Goal: Check status: Check status

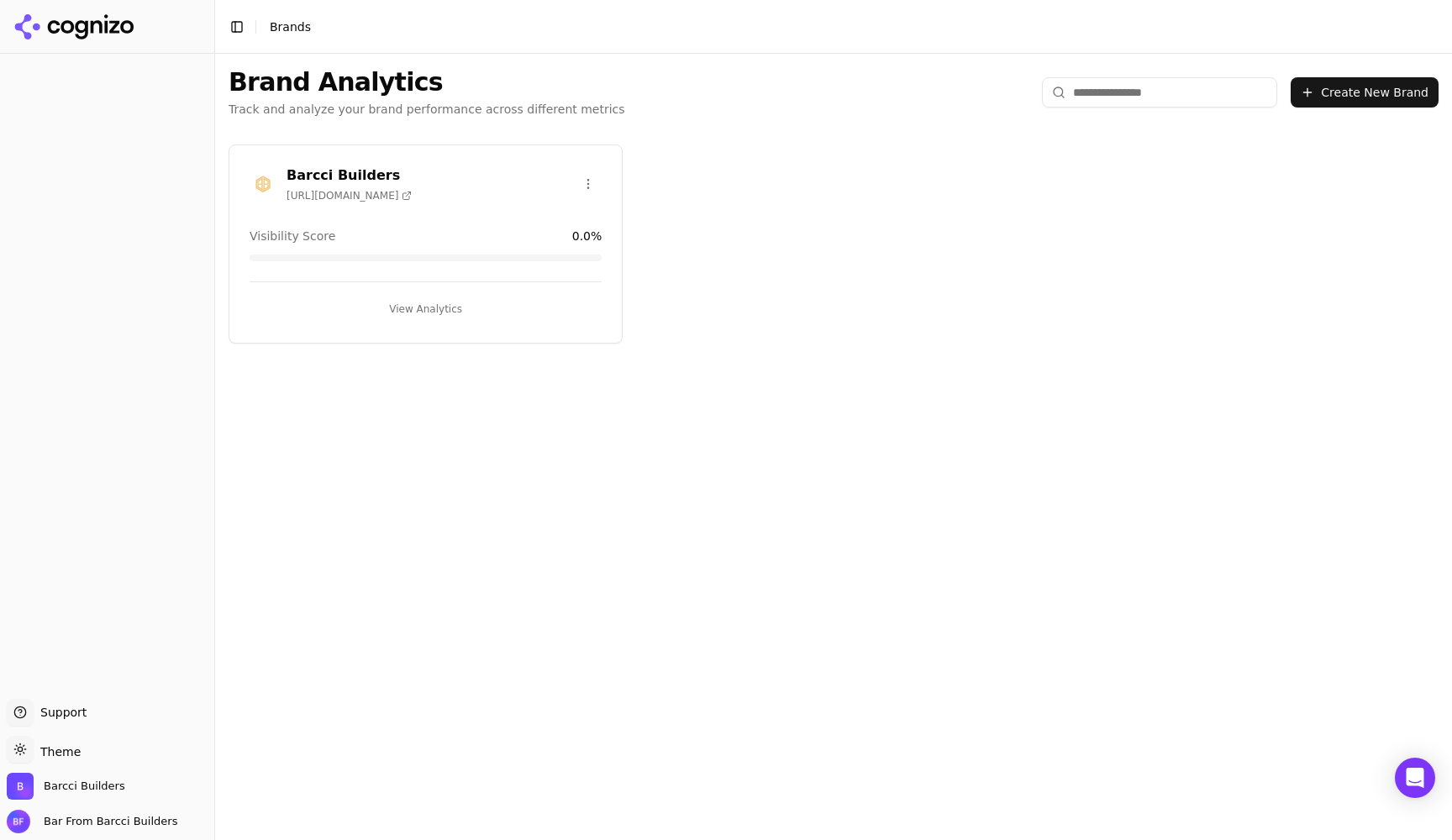
click at [421, 306] on button "View Analytics" at bounding box center [425, 308] width 352 height 27
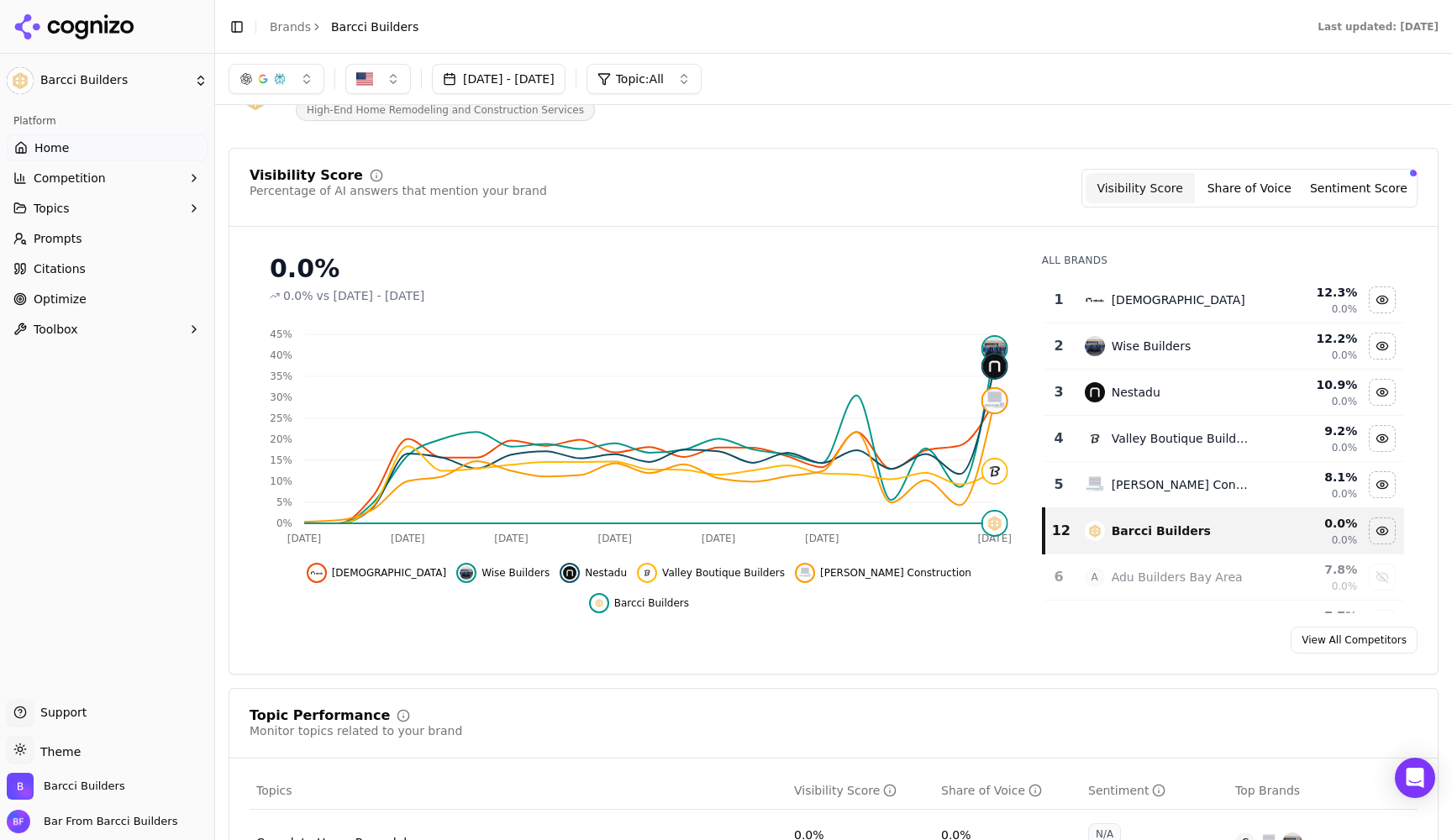
scroll to position [66, 0]
click at [78, 241] on link "Prompts" at bounding box center [107, 238] width 201 height 27
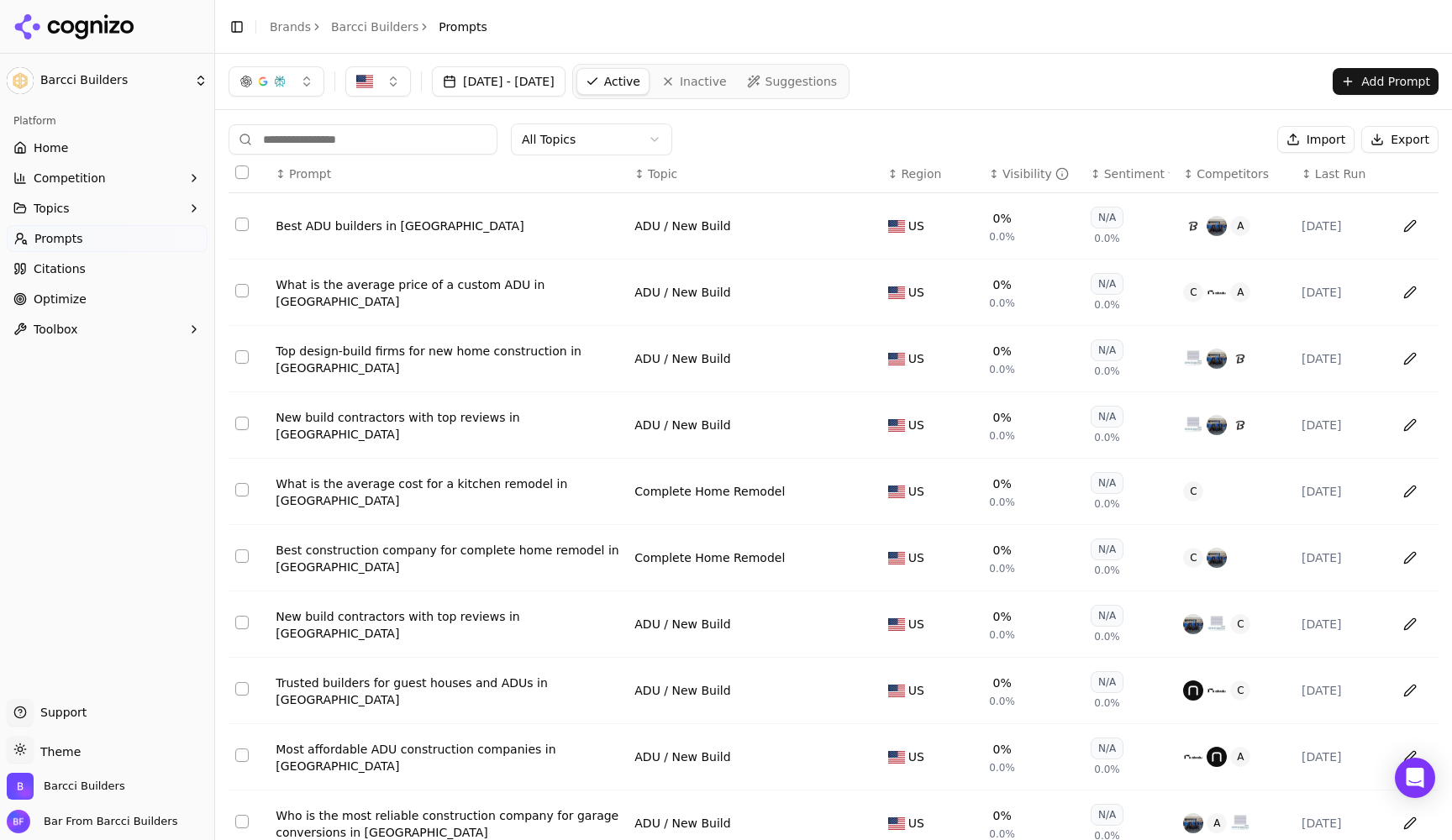
click at [68, 295] on span "Optimize" at bounding box center [60, 299] width 53 height 16
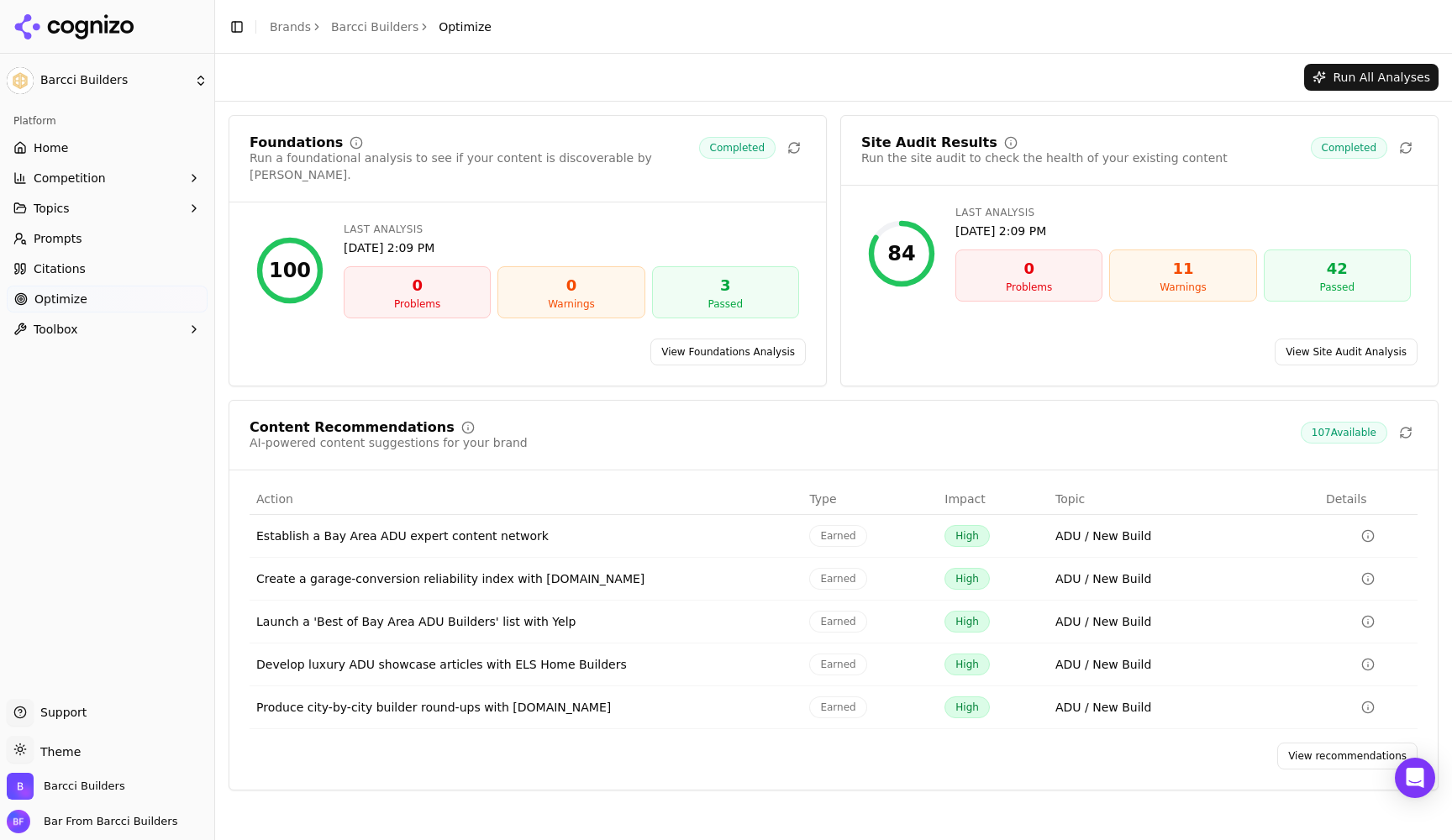
click at [82, 146] on link "Home" at bounding box center [107, 147] width 201 height 27
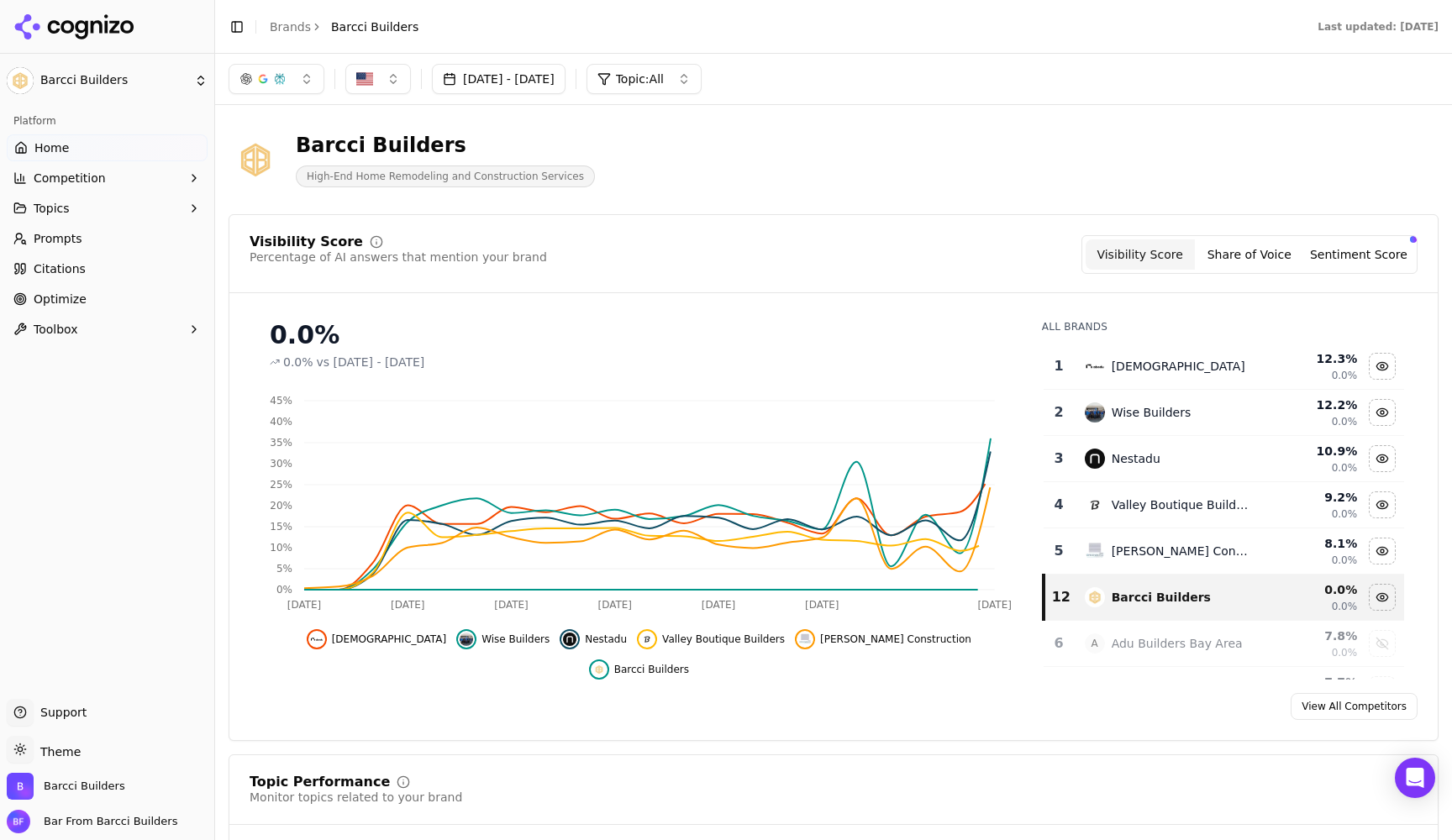
click at [255, 329] on div "0.0% 0.0% vs [DATE] - [DATE]" at bounding box center [638, 339] width 779 height 64
click at [425, 359] on span "vs [DATE] - [DATE]" at bounding box center [371, 361] width 108 height 16
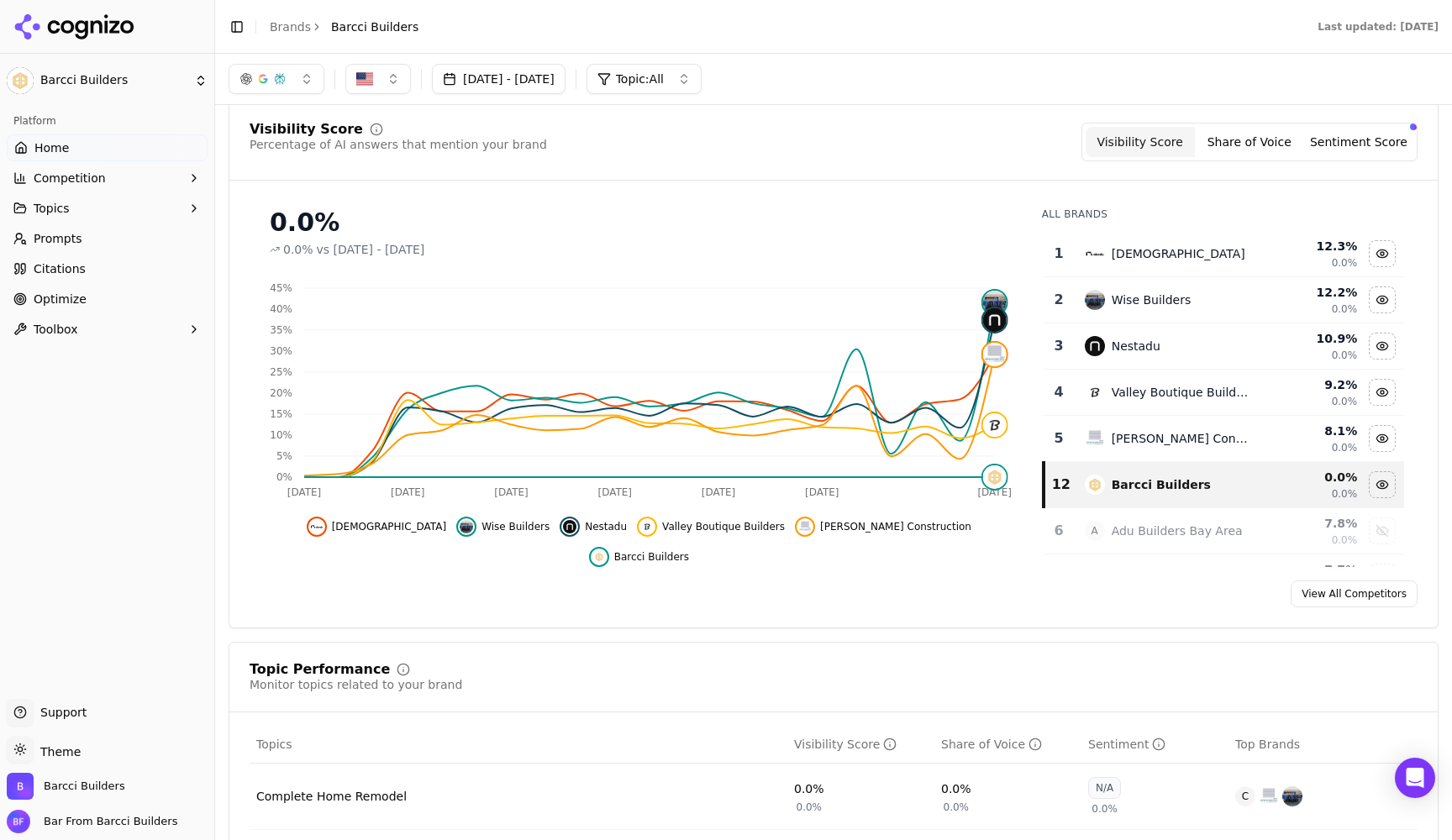
scroll to position [109, 0]
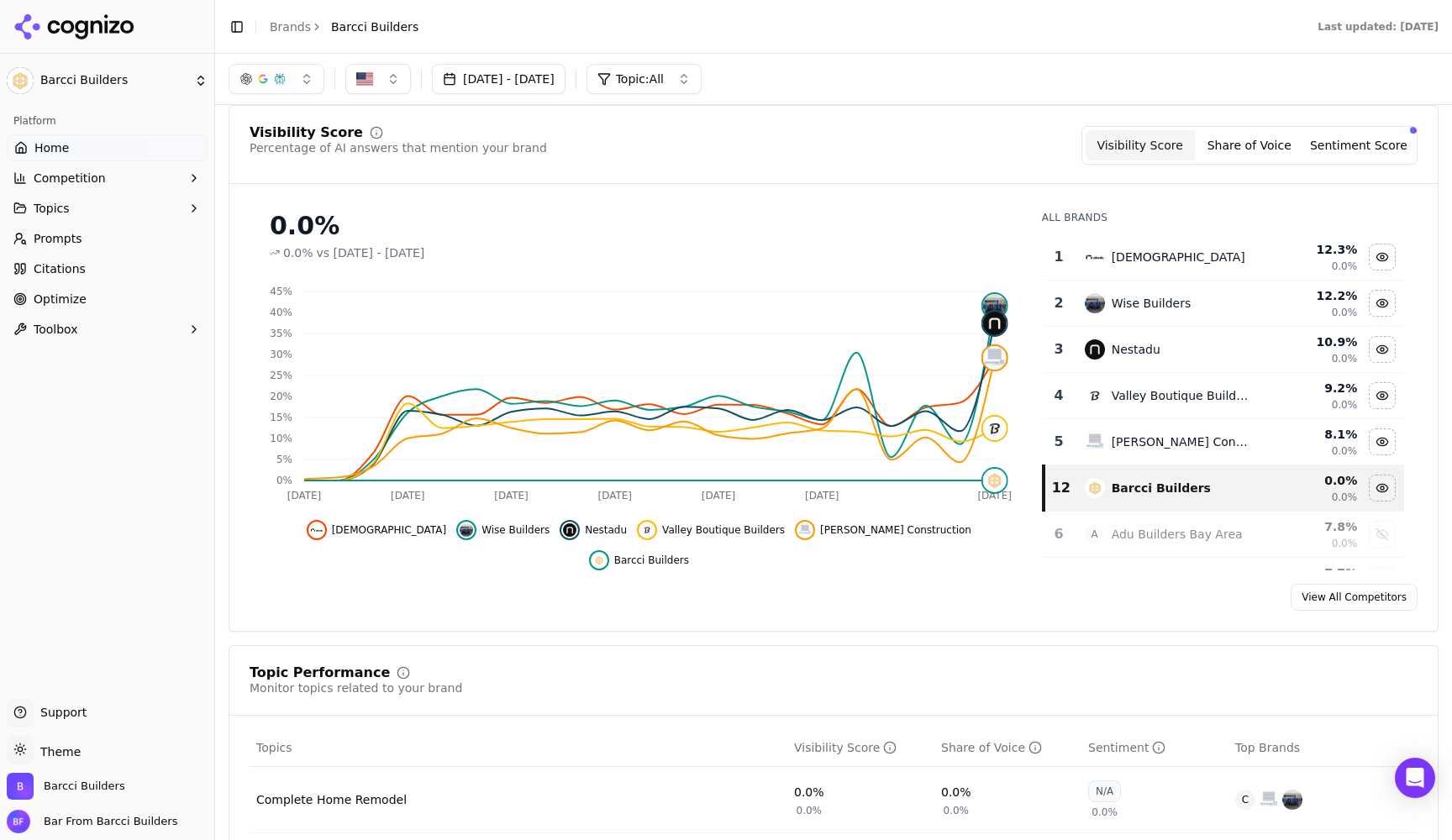
click at [344, 253] on span "vs [DATE] - [DATE]" at bounding box center [371, 252] width 108 height 16
click at [566, 85] on button "[DATE] - [DATE]" at bounding box center [499, 79] width 133 height 30
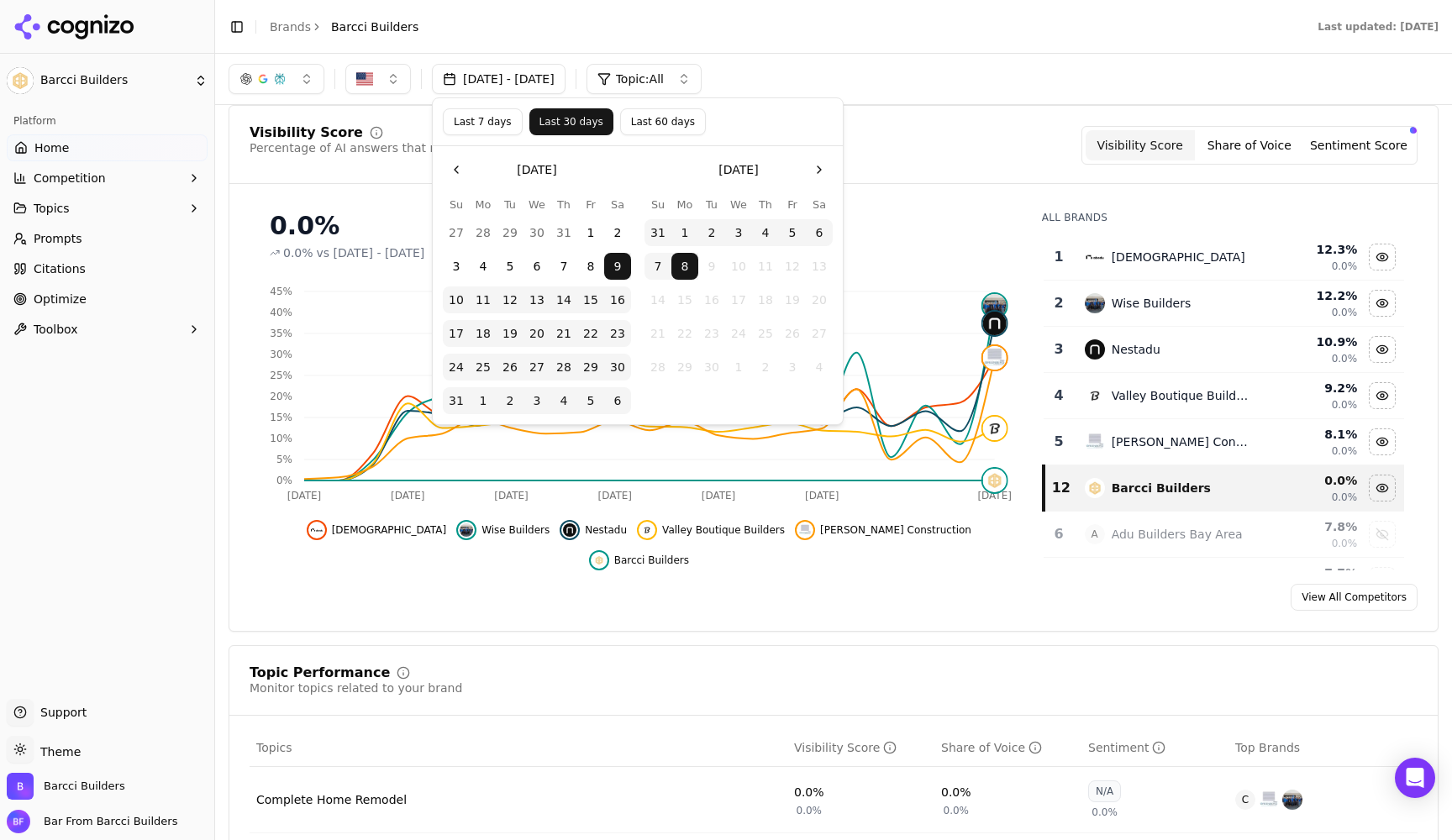
click at [489, 124] on button "Last 7 days" at bounding box center [483, 121] width 80 height 27
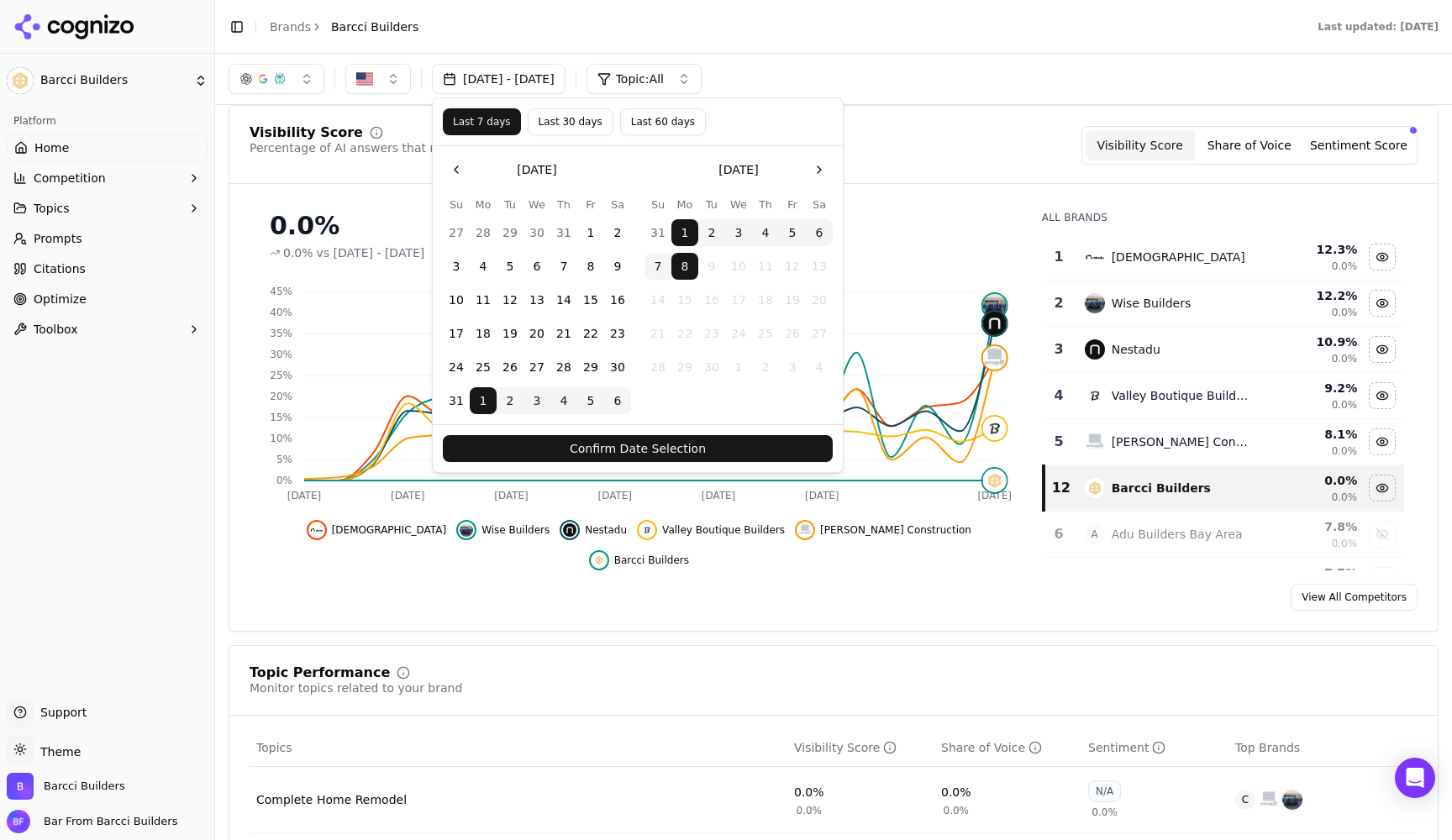
click at [615, 451] on button "Confirm Date Selection" at bounding box center [638, 448] width 390 height 27
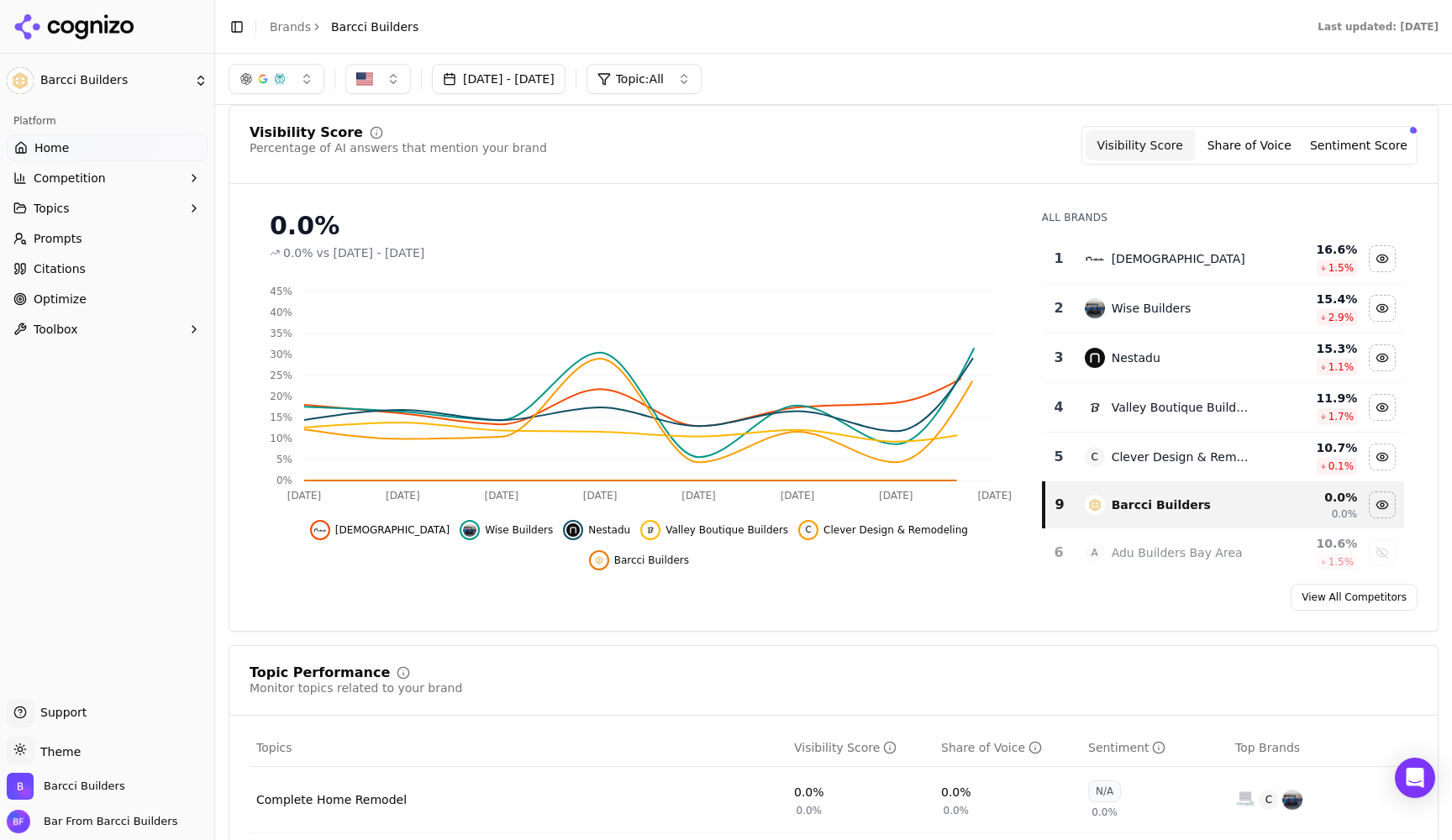
click at [664, 79] on span "Topic: All" at bounding box center [639, 78] width 48 height 16
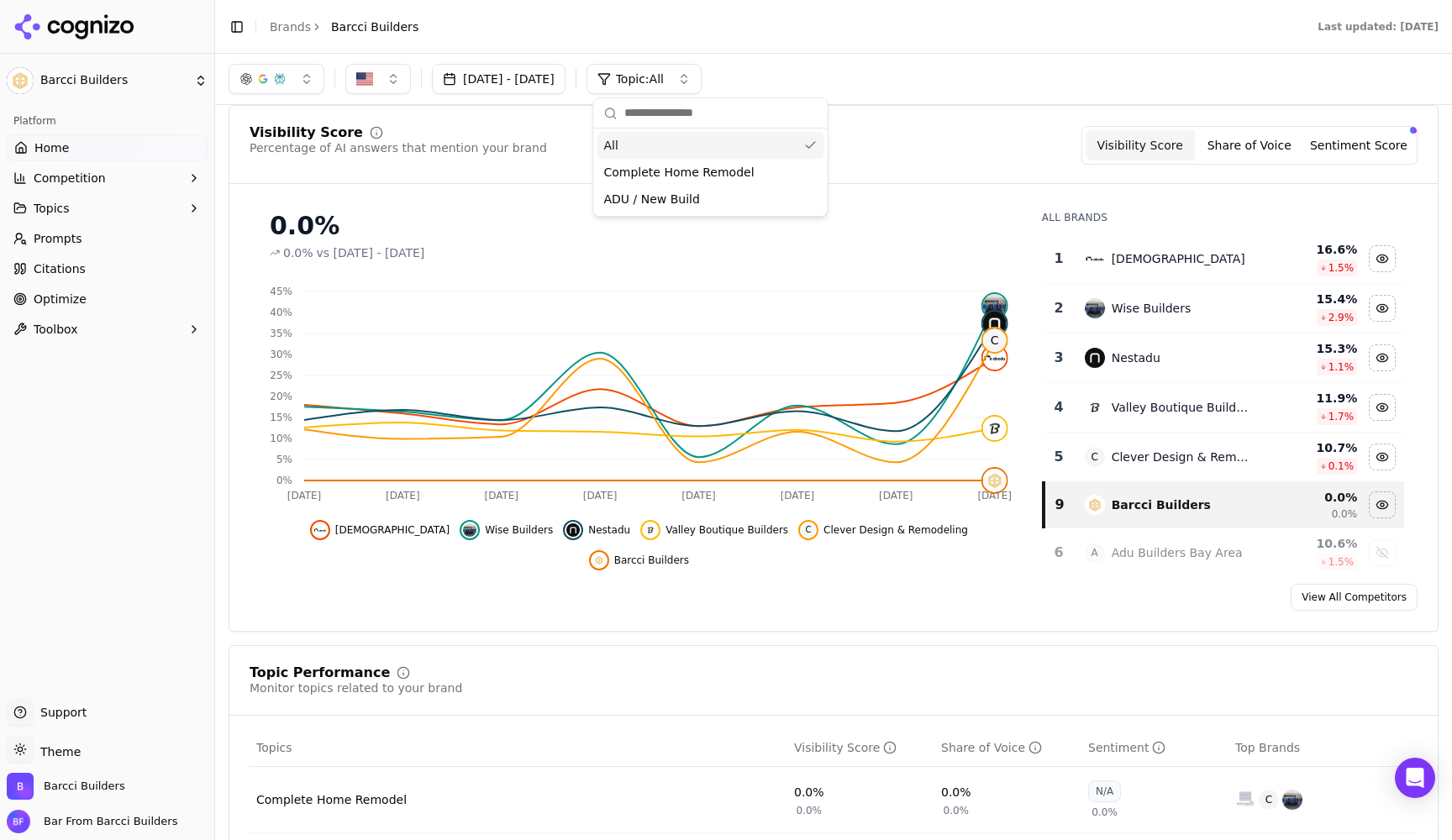
click at [664, 79] on span "Topic: All" at bounding box center [639, 78] width 48 height 16
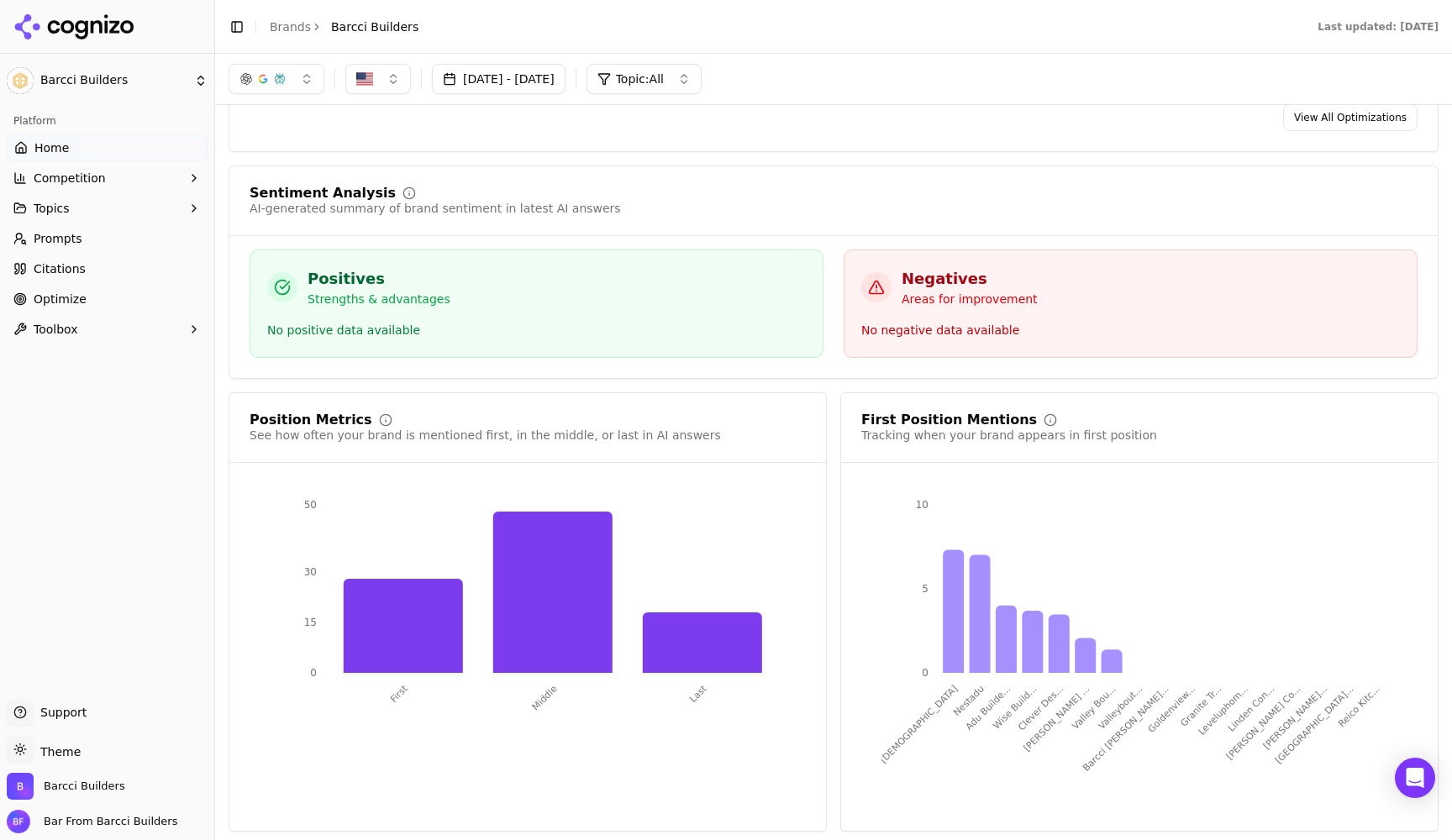
scroll to position [2646, 0]
click at [1022, 300] on p "Areas for improvement" at bounding box center [969, 300] width 136 height 16
